Goal: Communication & Community: Answer question/provide support

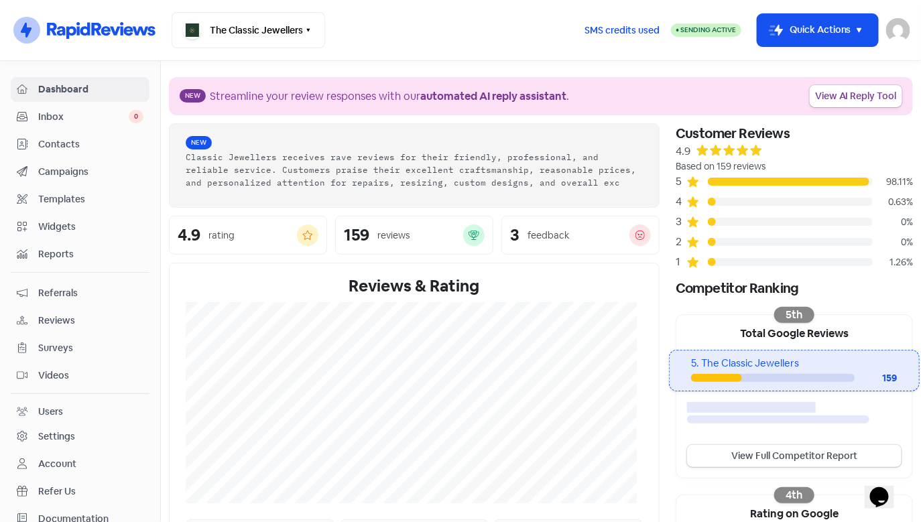
click at [89, 113] on span "Inbox" at bounding box center [83, 117] width 90 height 14
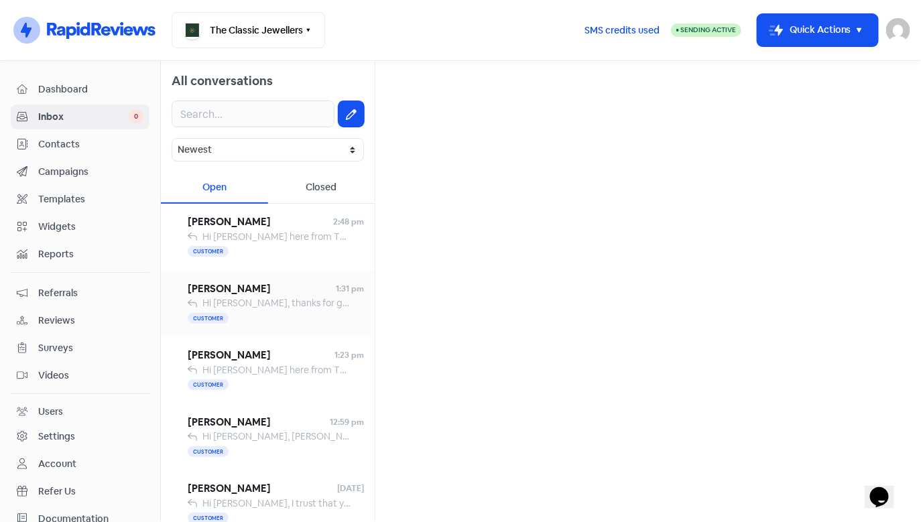
click at [259, 306] on span "Hi [PERSON_NAME], thanks for getting back to me! You’re right — sapphire pricin…" at bounding box center [911, 303] width 1418 height 12
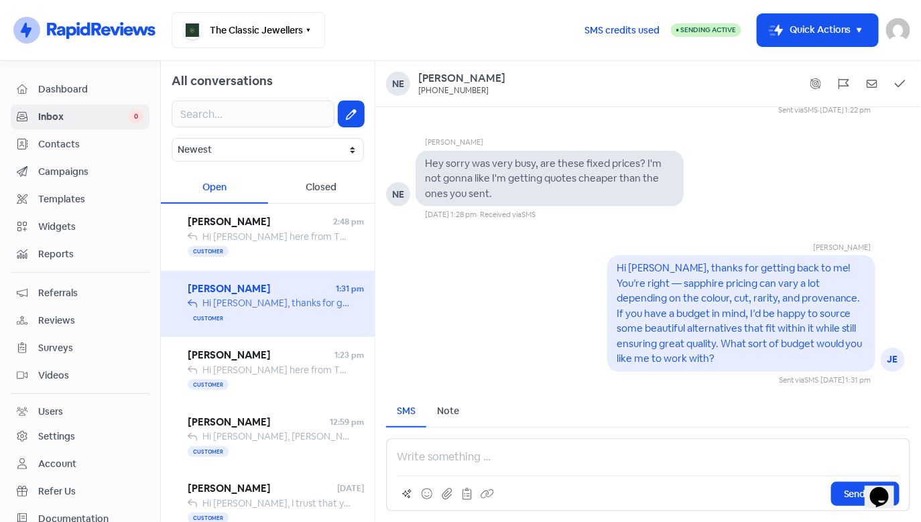
click at [80, 93] on span "Dashboard" at bounding box center [90, 89] width 105 height 14
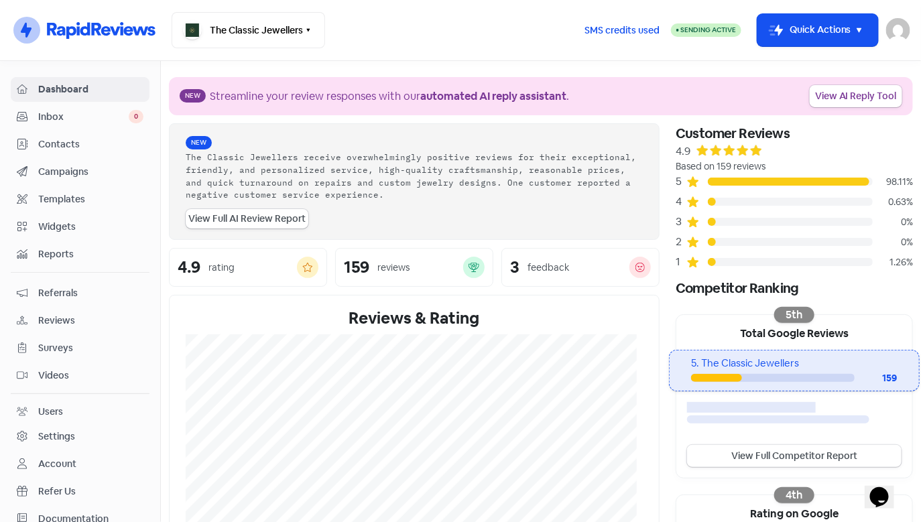
click at [109, 121] on span "Inbox" at bounding box center [83, 117] width 90 height 14
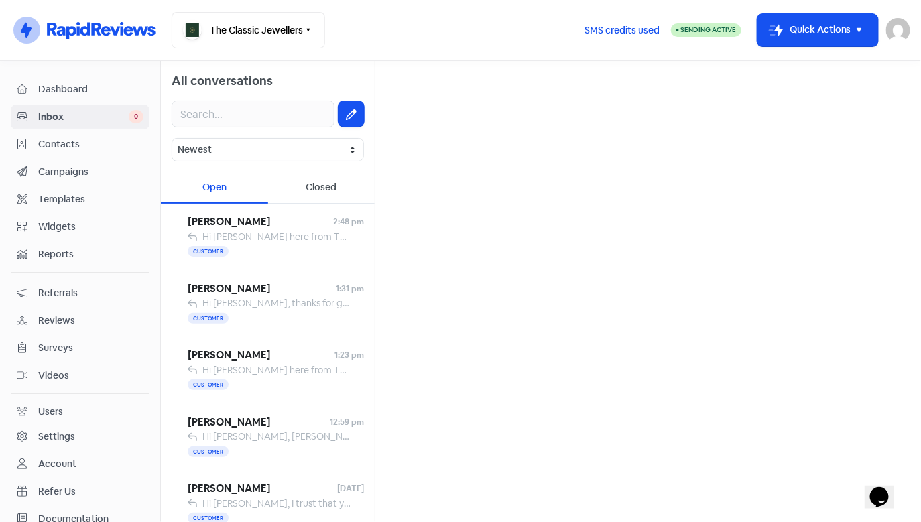
click at [310, 187] on div "Closed" at bounding box center [321, 187] width 107 height 31
click at [257, 223] on span "[PERSON_NAME]" at bounding box center [262, 221] width 149 height 15
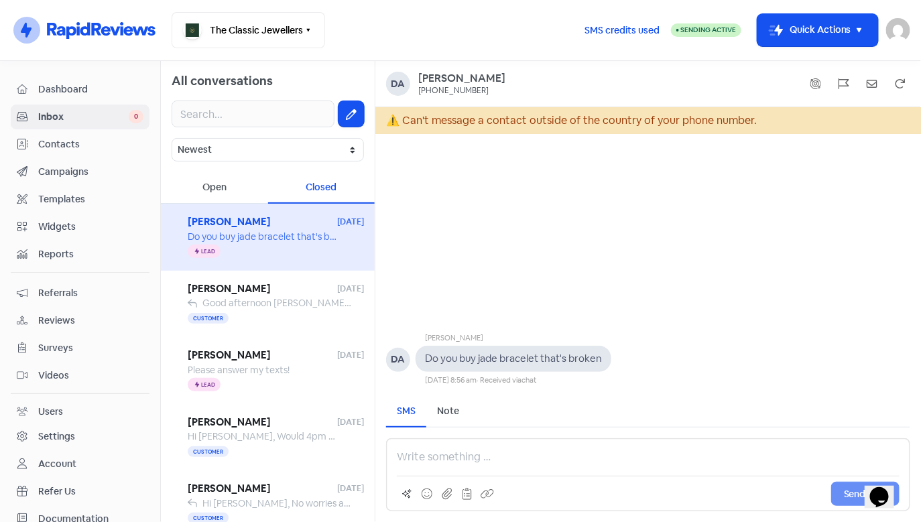
click at [494, 356] on pre "Do you buy jade bracelet that's broken" at bounding box center [513, 358] width 177 height 13
click at [451, 92] on div "[PHONE_NUMBER]" at bounding box center [453, 91] width 70 height 11
drag, startPoint x: 470, startPoint y: 90, endPoint x: 417, endPoint y: 92, distance: 53.6
click at [417, 92] on div "Da [PERSON_NAME] [PHONE_NUMBER]" at bounding box center [648, 84] width 524 height 24
copy div "[PHONE_NUMBER]"
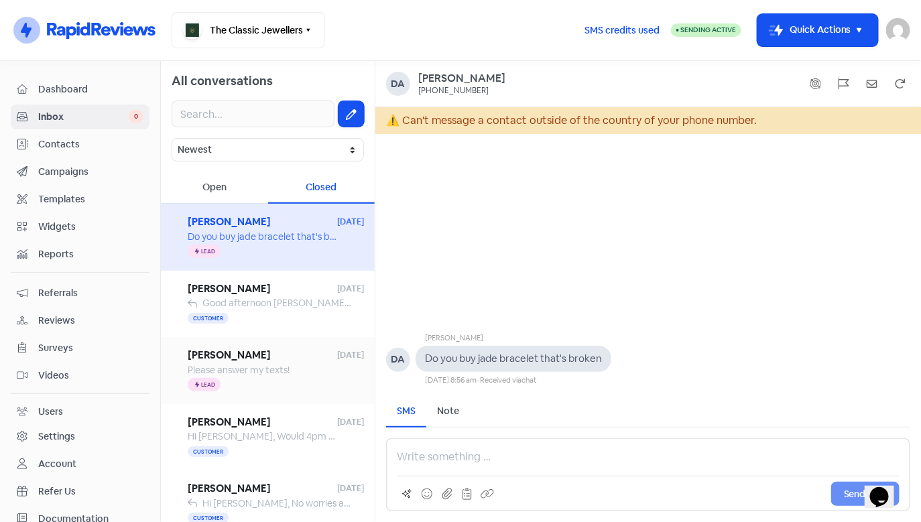
click at [276, 369] on span "Please answer my texts!" at bounding box center [239, 370] width 102 height 12
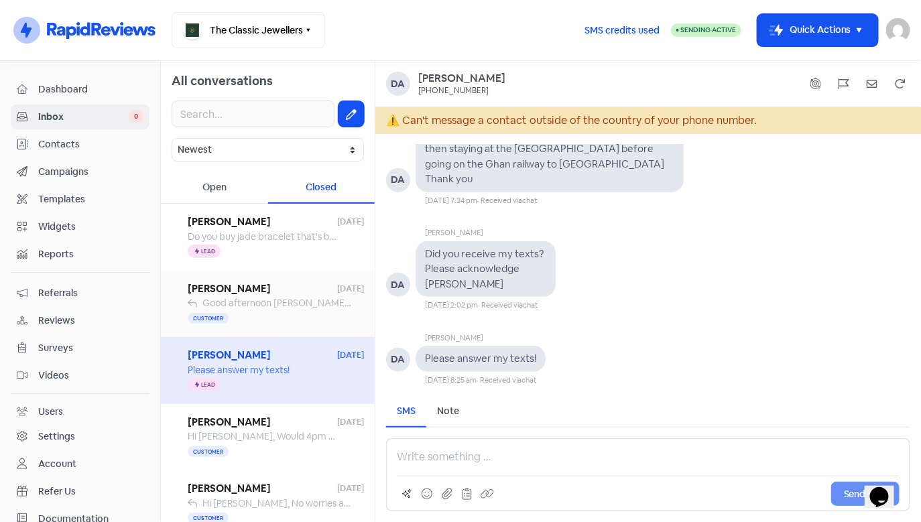
click at [252, 319] on div "Customer" at bounding box center [276, 318] width 176 height 16
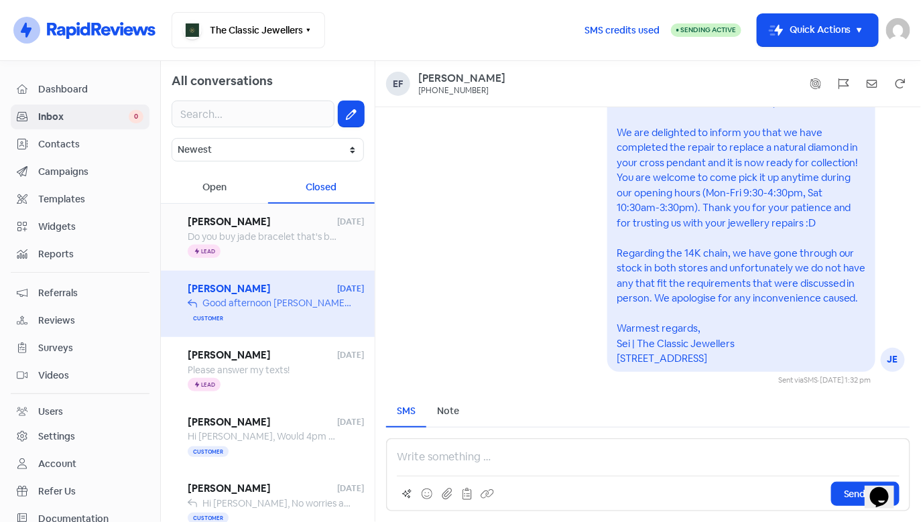
click at [253, 233] on span "Do you buy jade bracelet that's broken" at bounding box center [271, 236] width 166 height 12
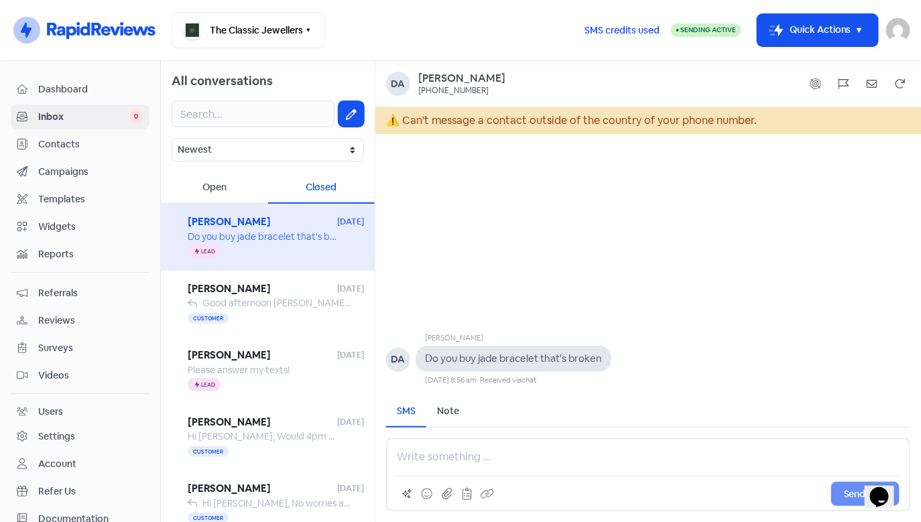
click at [226, 191] on div "Open" at bounding box center [214, 187] width 107 height 31
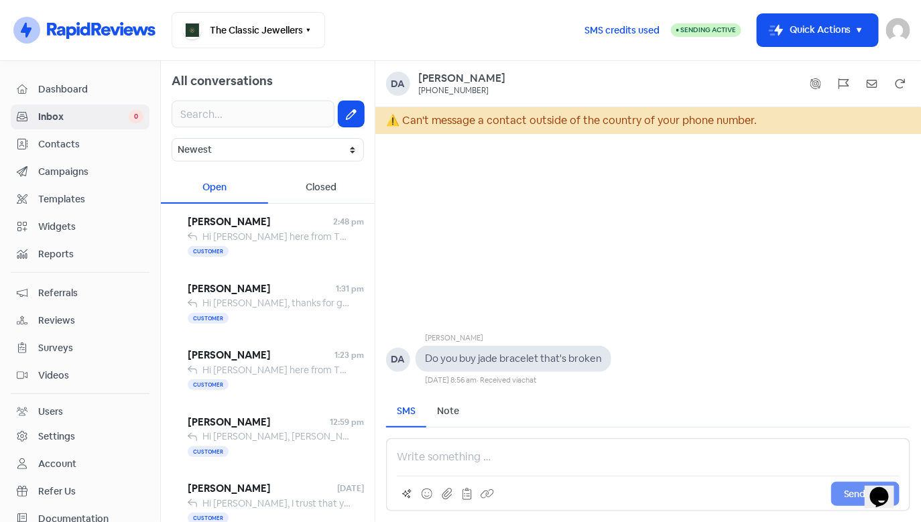
click at [327, 187] on div "Closed" at bounding box center [321, 187] width 107 height 31
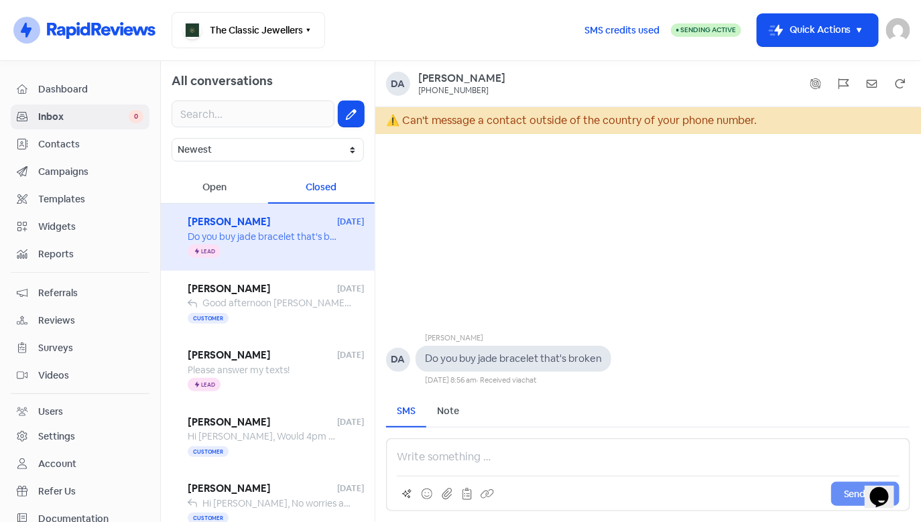
click at [234, 184] on div "Open" at bounding box center [214, 187] width 107 height 31
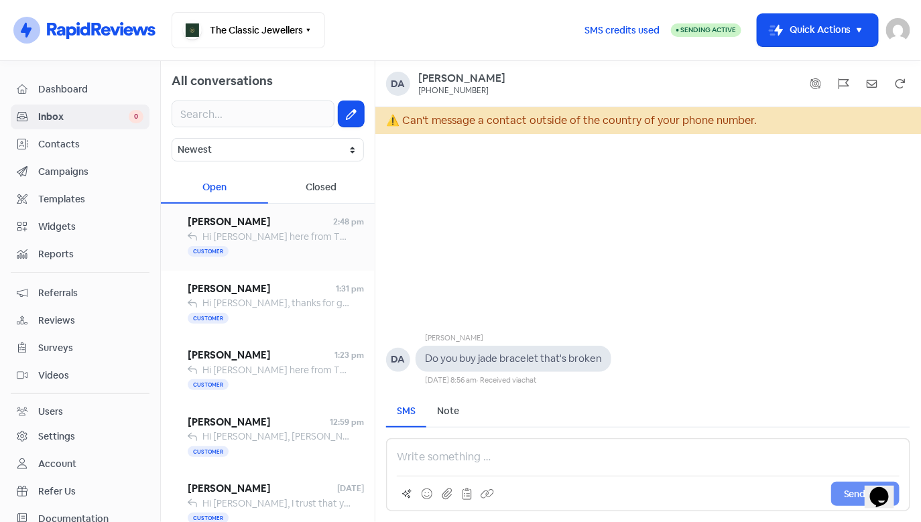
click at [277, 237] on span "Hi [PERSON_NAME] here from The Classic Jewellers. Just letting you know I’ve em…" at bounding box center [693, 236] width 983 height 12
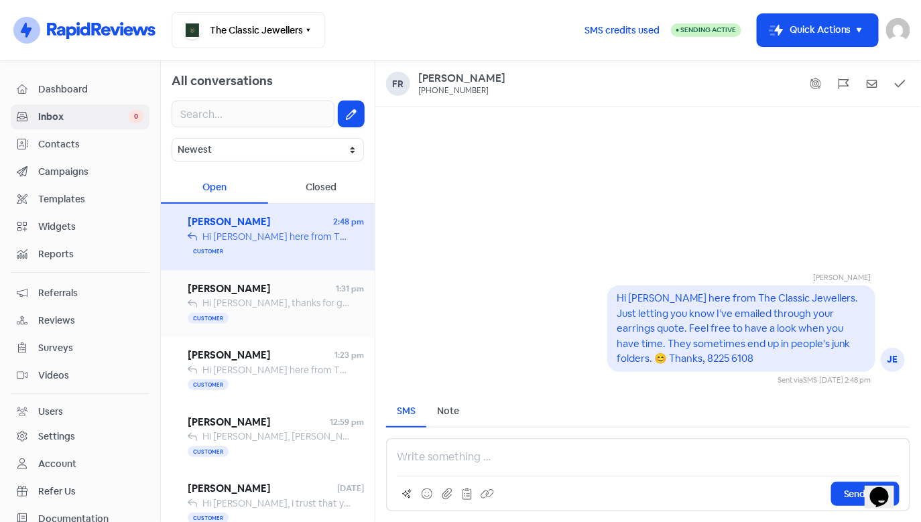
click at [281, 283] on span "[PERSON_NAME]" at bounding box center [262, 288] width 148 height 15
